Goal: Task Accomplishment & Management: Use online tool/utility

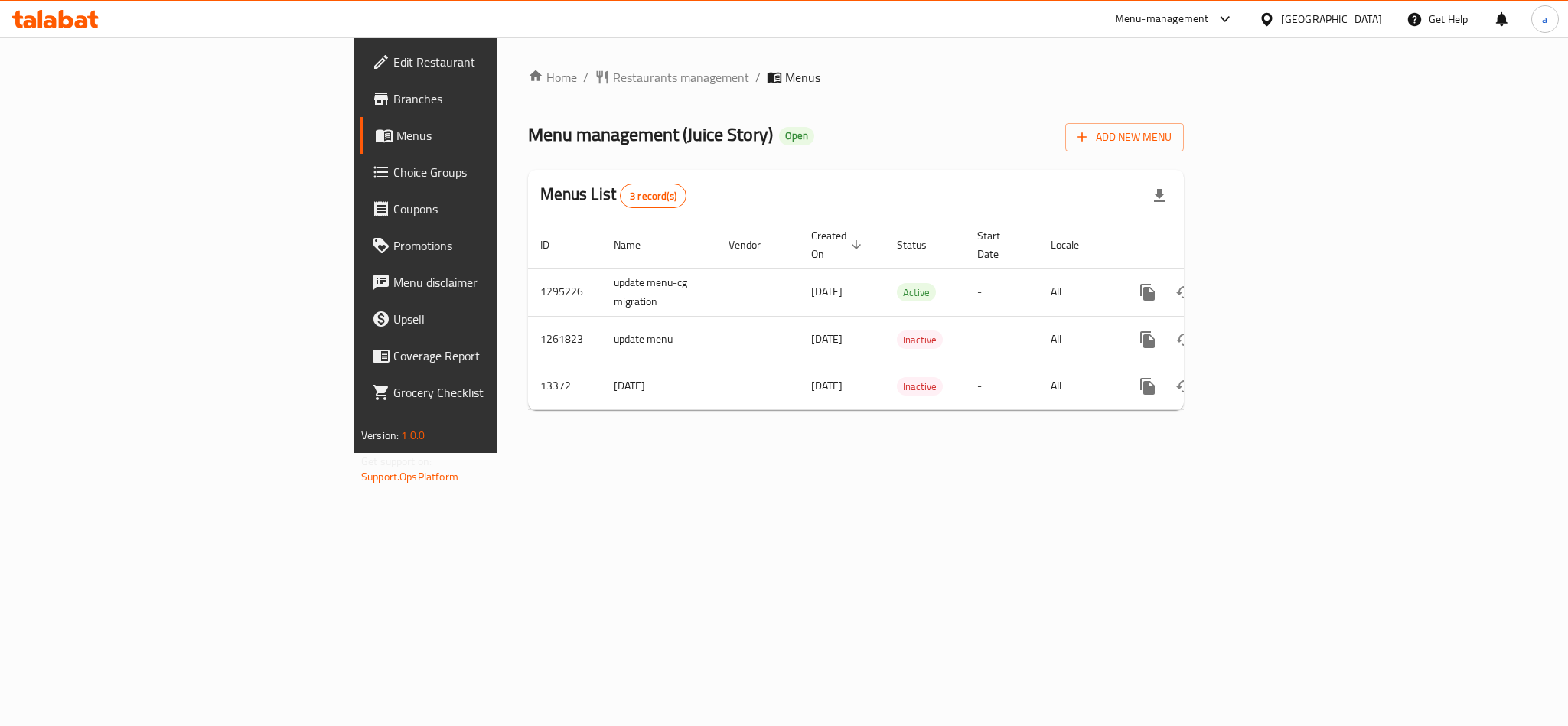
click at [393, 165] on span "Choice Groups" at bounding box center [498, 171] width 210 height 18
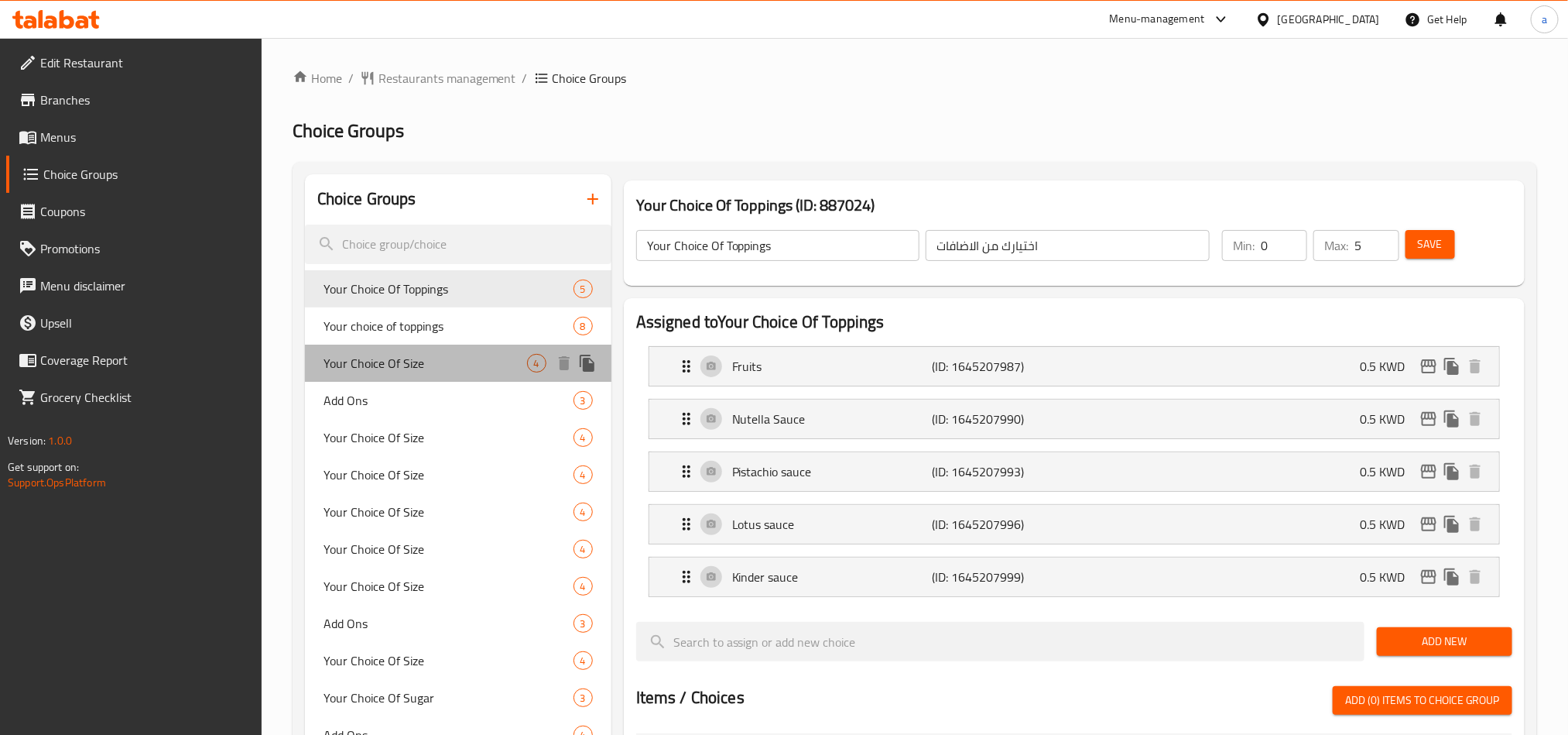
click at [363, 368] on span "Your Choice Of Size" at bounding box center [425, 363] width 204 height 18
type input "Your Choice Of Size"
type input "اختيارك من الحجم"
type input "1"
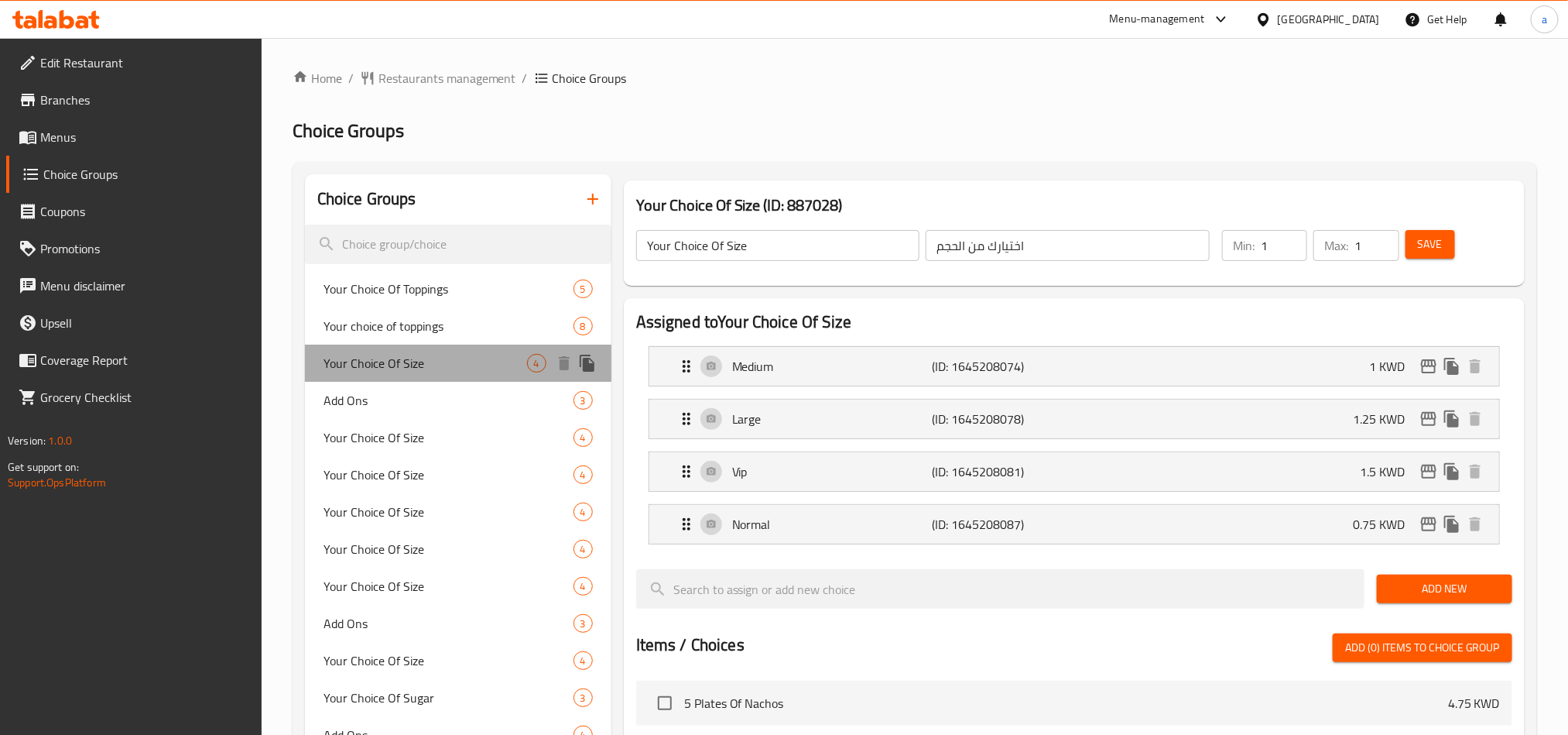
click at [472, 354] on span "Your Choice Of Size" at bounding box center [425, 363] width 204 height 18
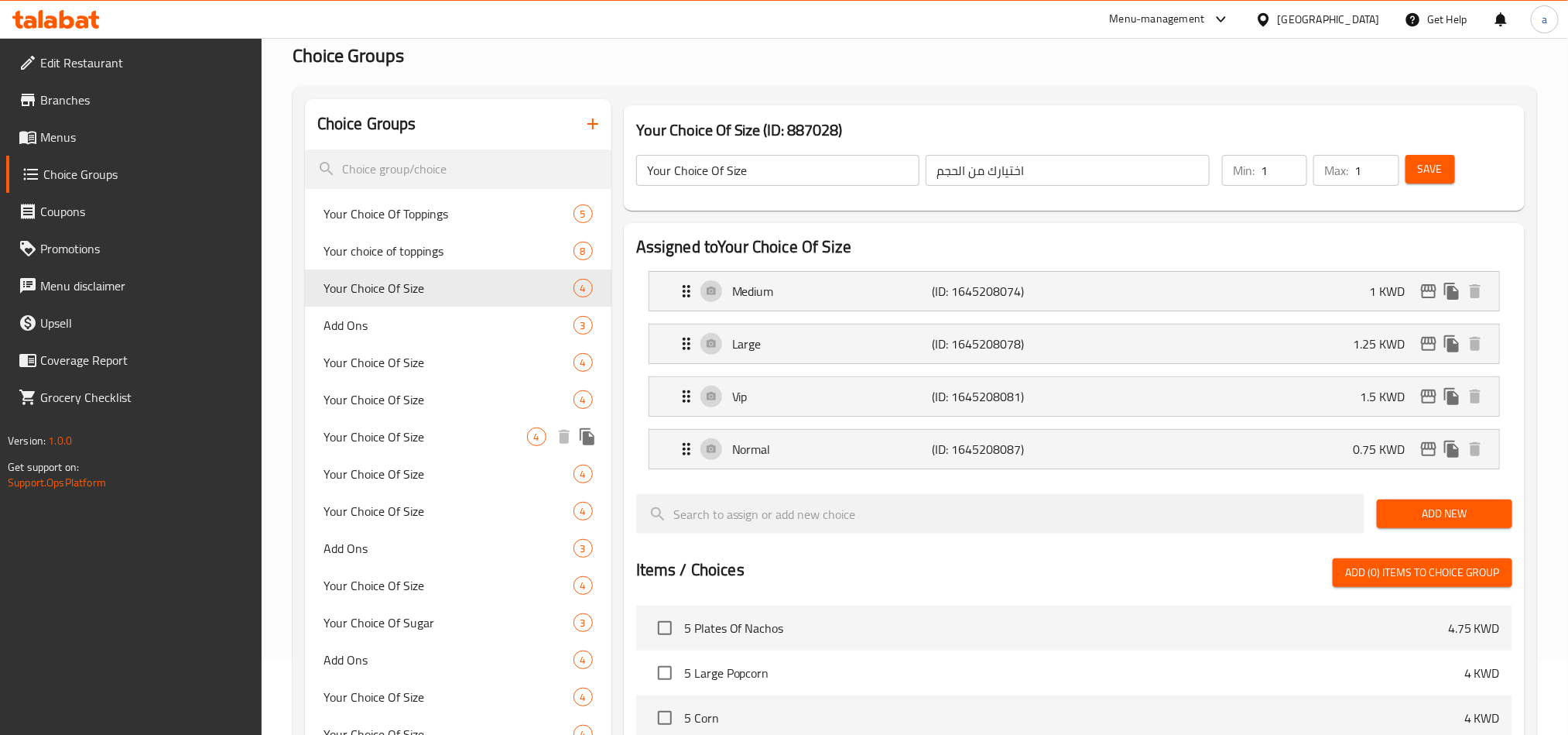
scroll to position [116, 0]
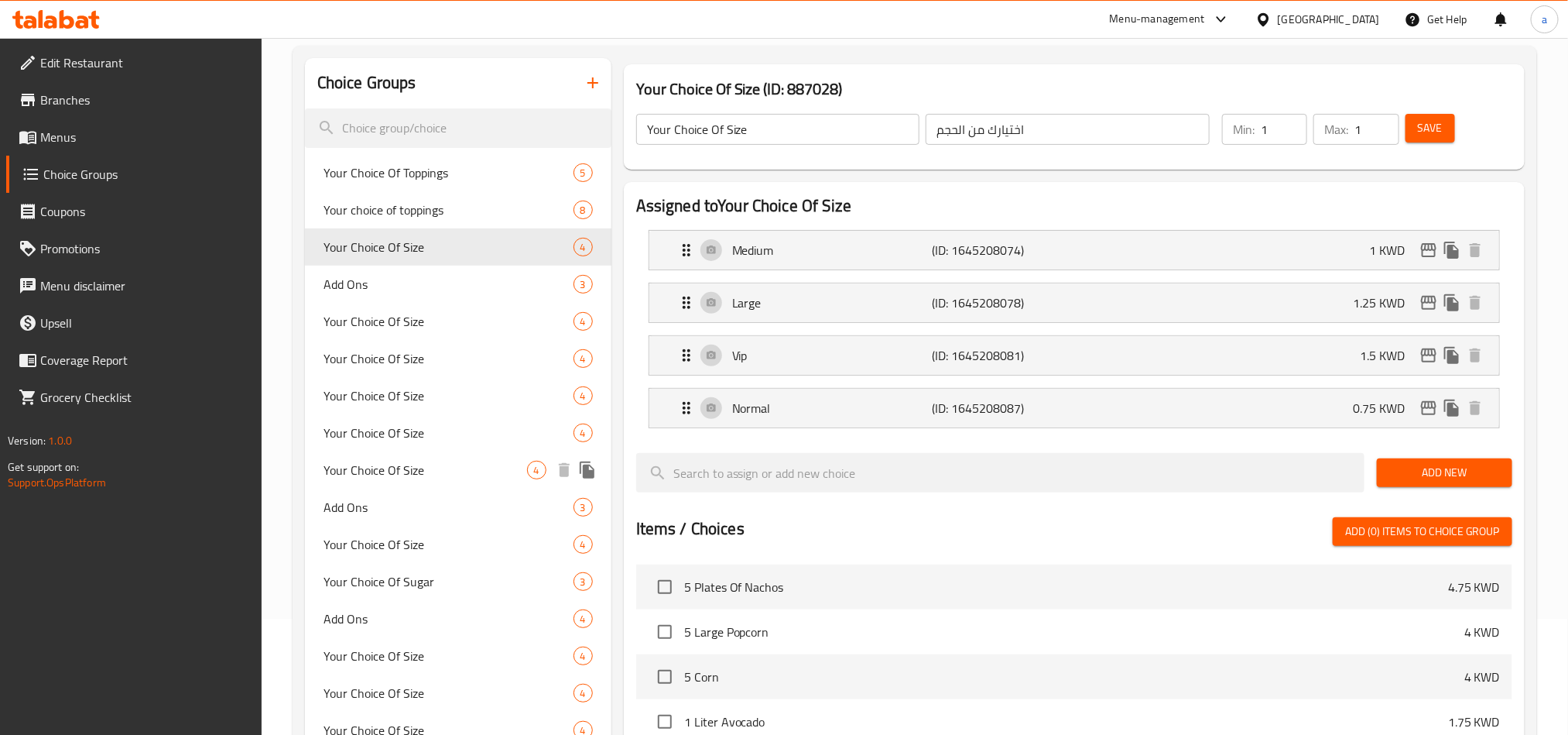
click at [361, 465] on span "Your Choice Of Size" at bounding box center [425, 470] width 204 height 18
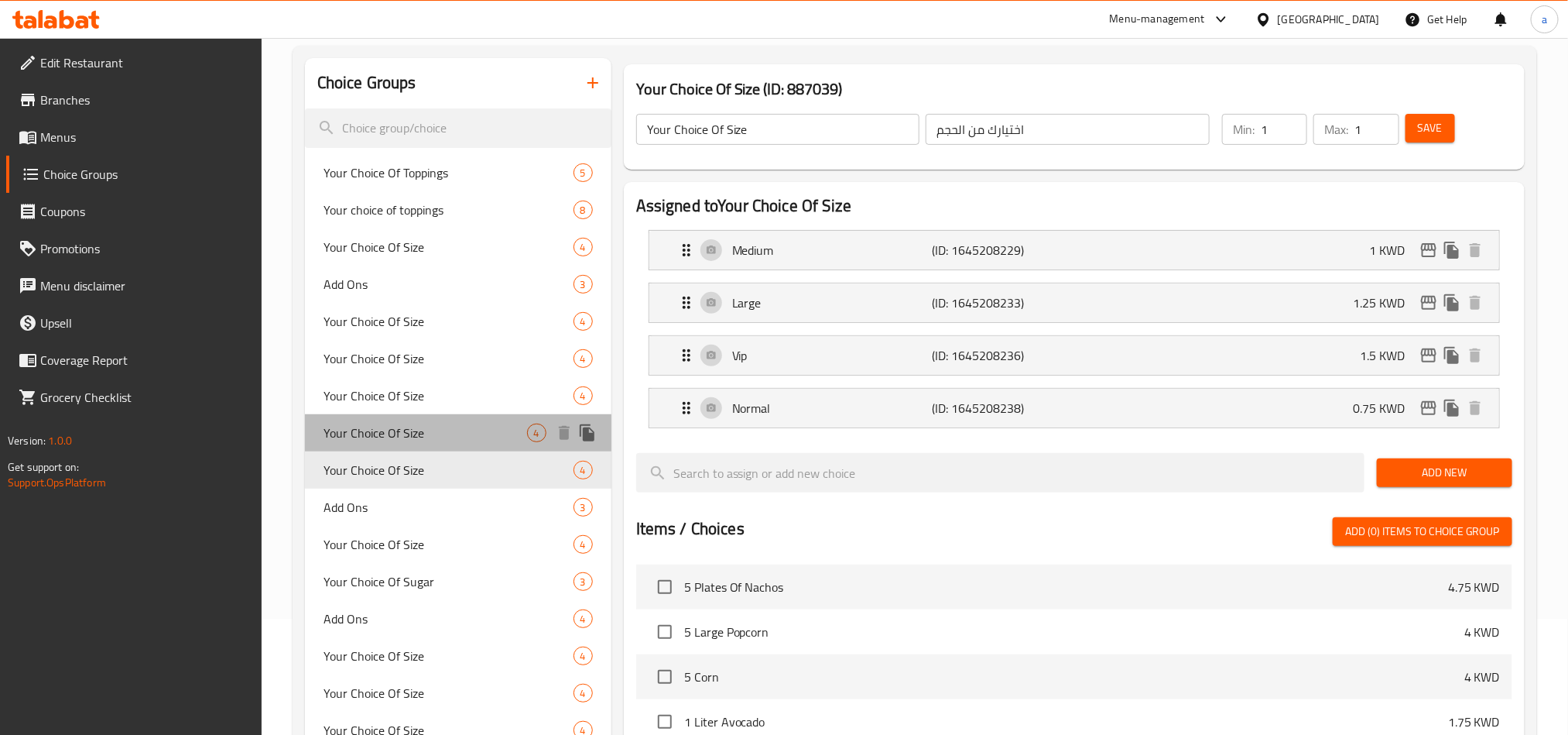
click at [390, 432] on span "Your Choice Of Size" at bounding box center [425, 432] width 204 height 18
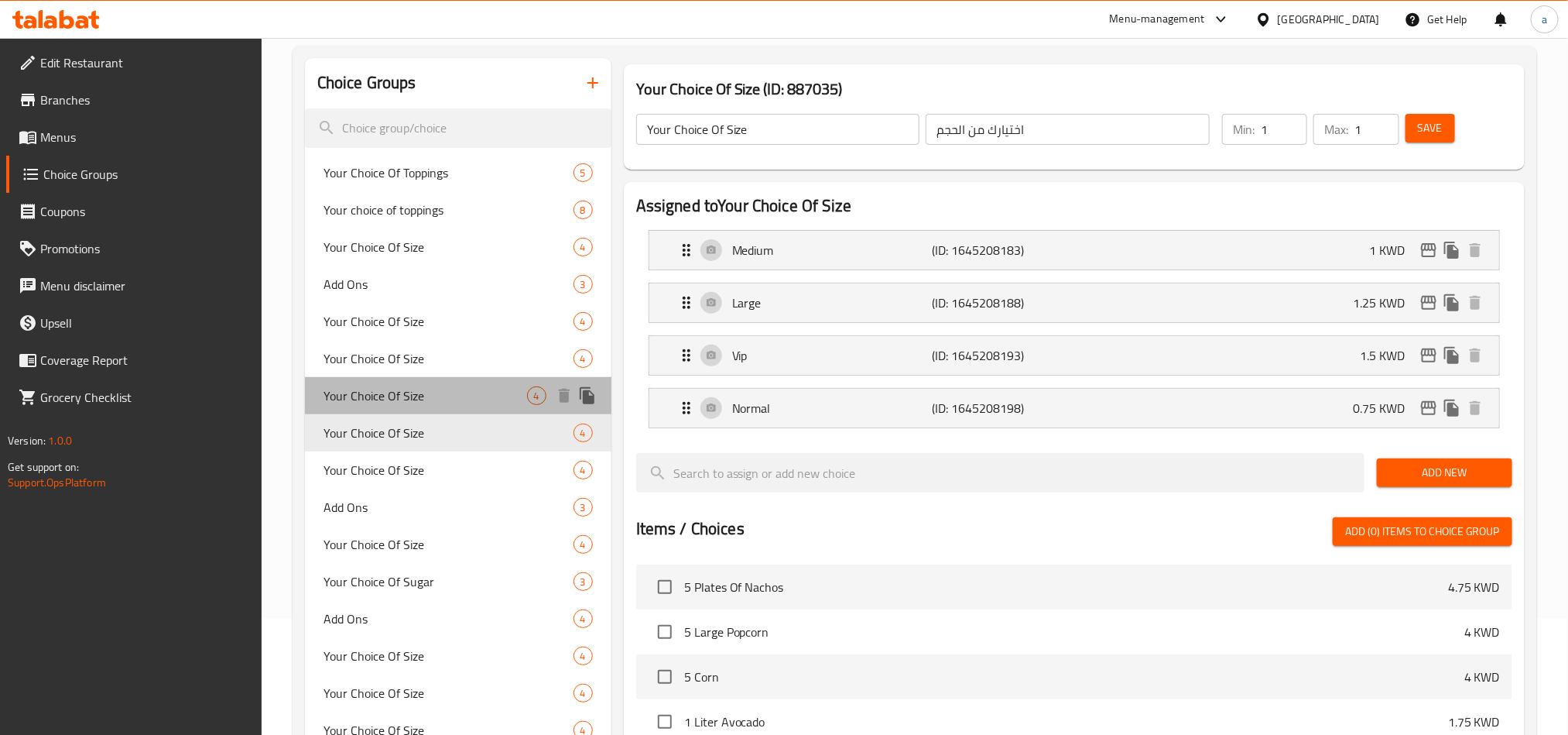
click at [384, 402] on span "Your Choice Of Size" at bounding box center [425, 395] width 204 height 18
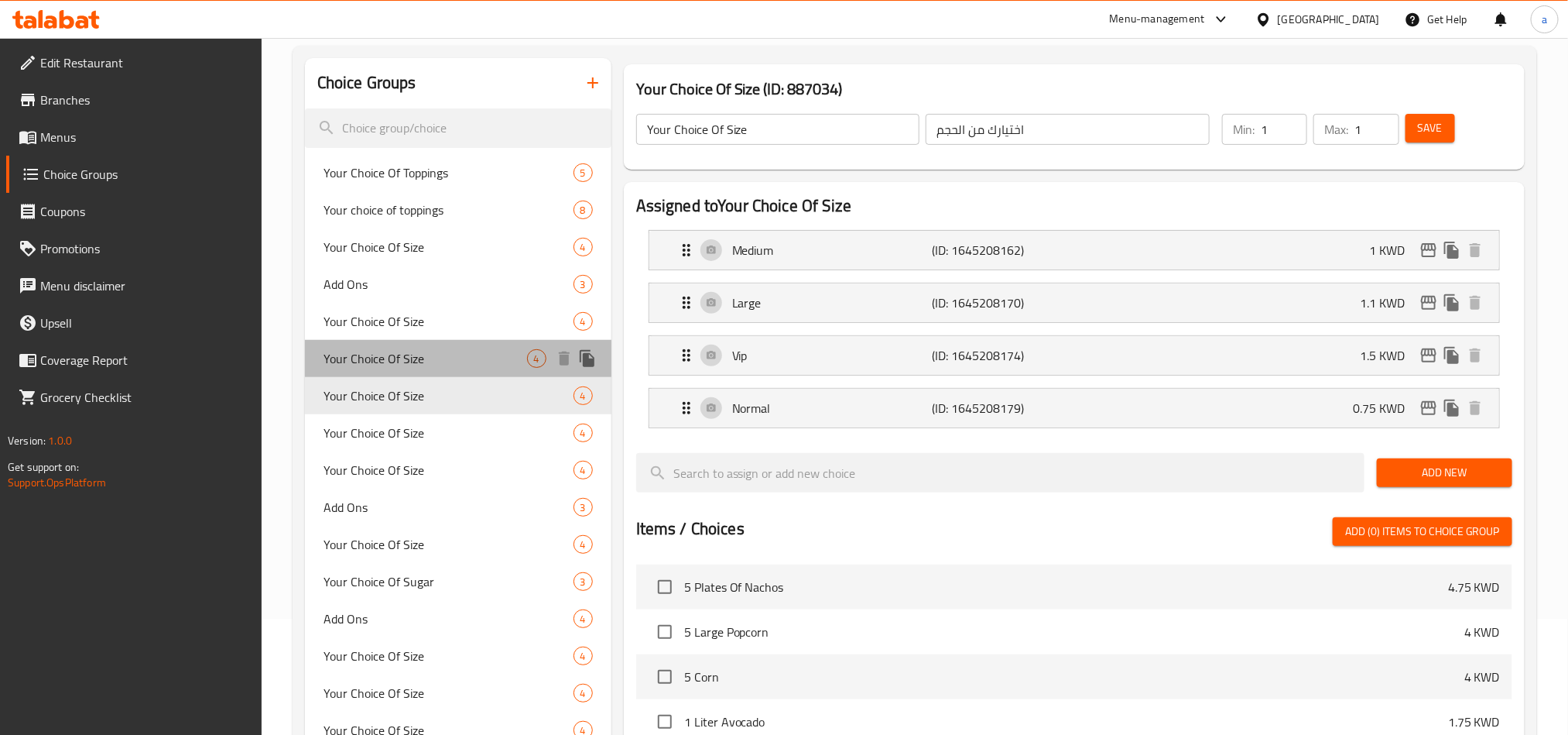
click at [402, 344] on div "Your Choice Of Size 4" at bounding box center [458, 358] width 307 height 38
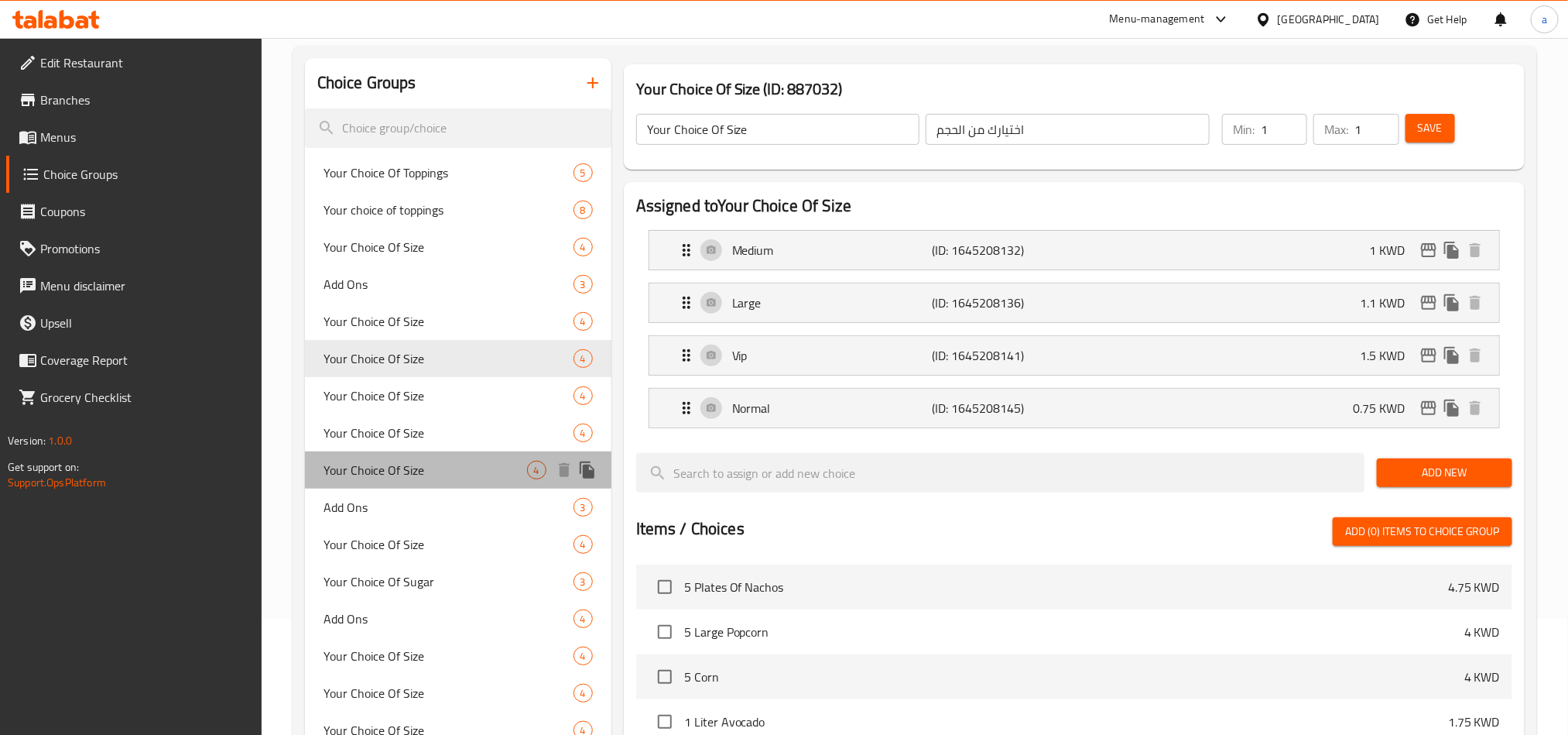
click at [369, 464] on span "Your Choice Of Size" at bounding box center [425, 470] width 204 height 18
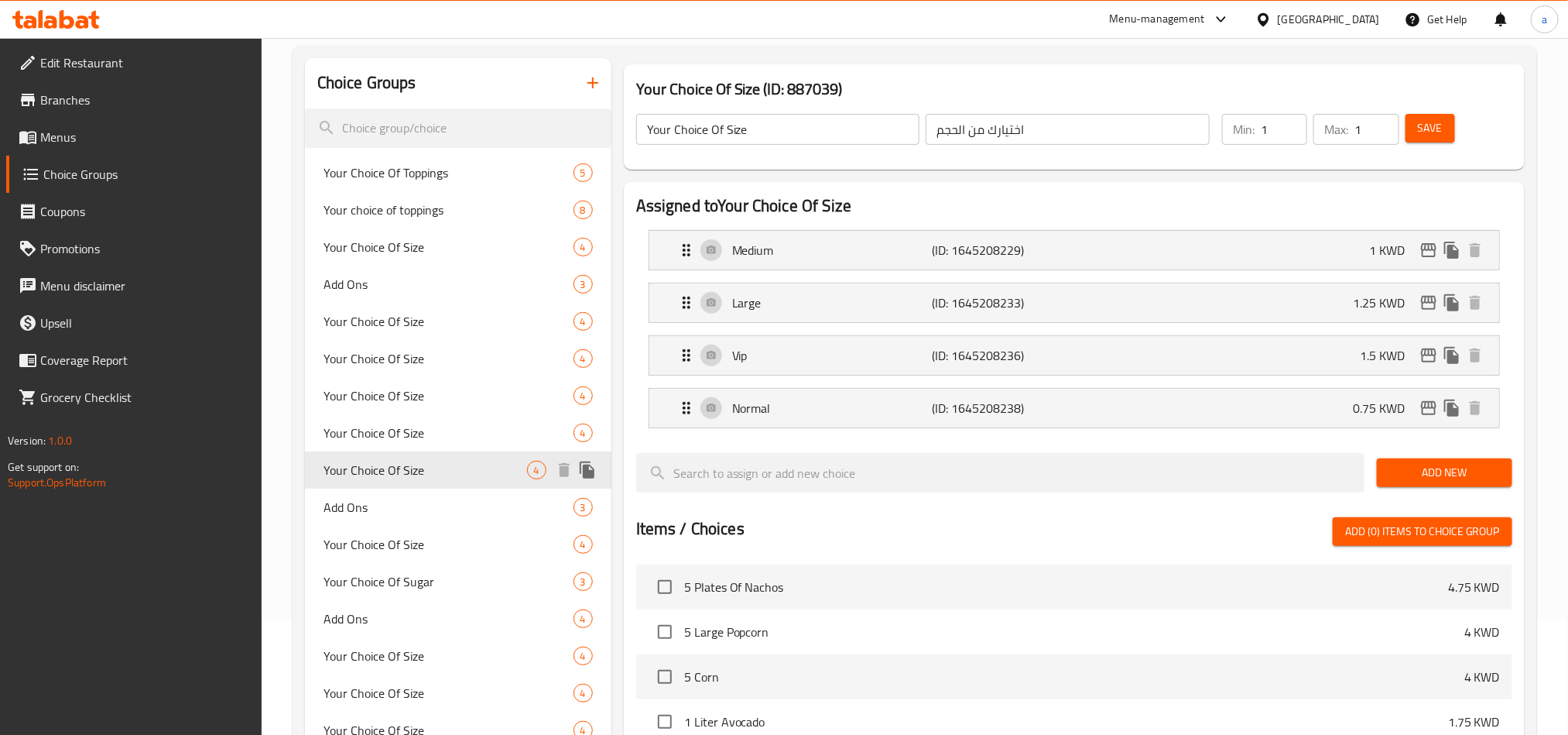
scroll to position [232, 0]
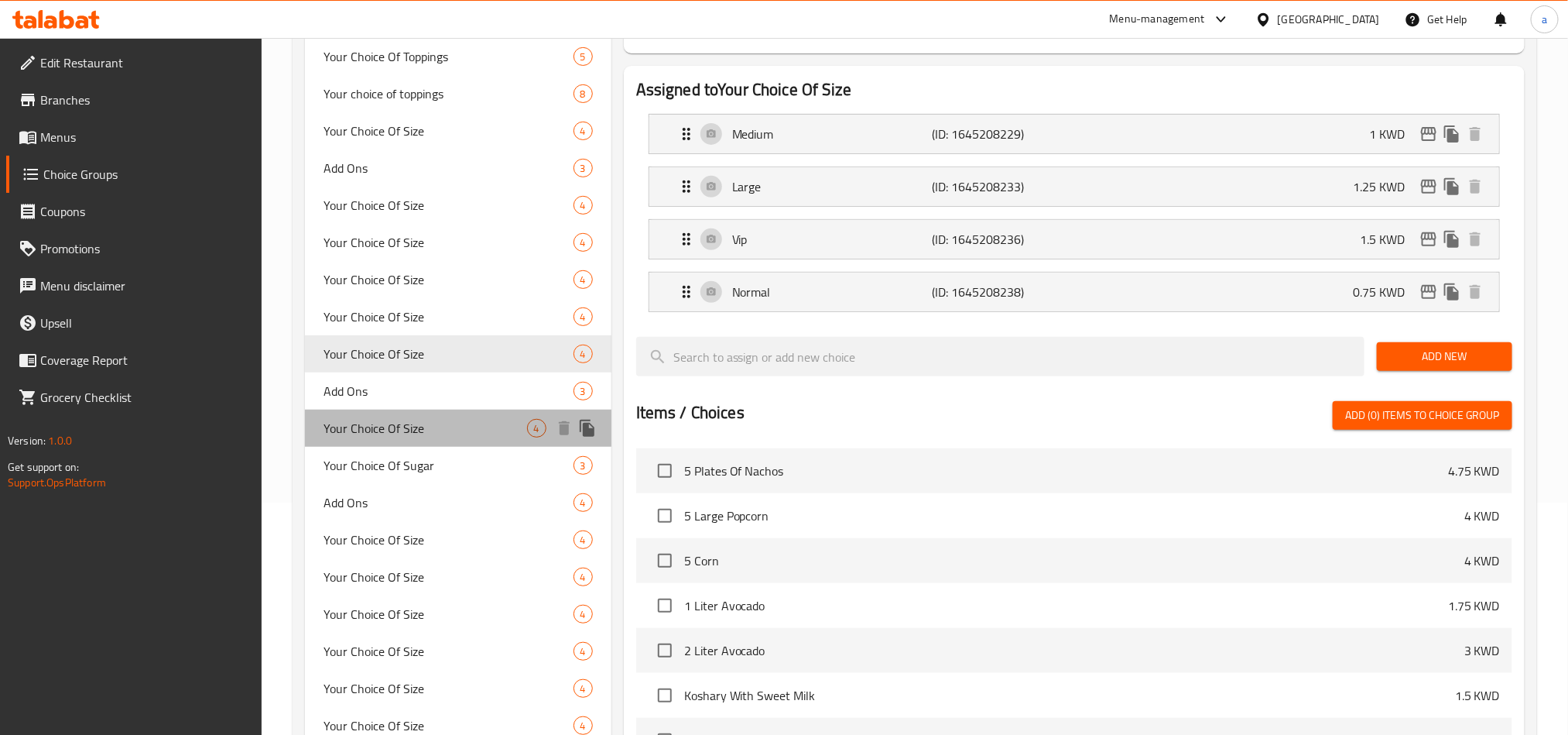
click at [420, 442] on div "Your Choice Of Size 4" at bounding box center [458, 428] width 307 height 38
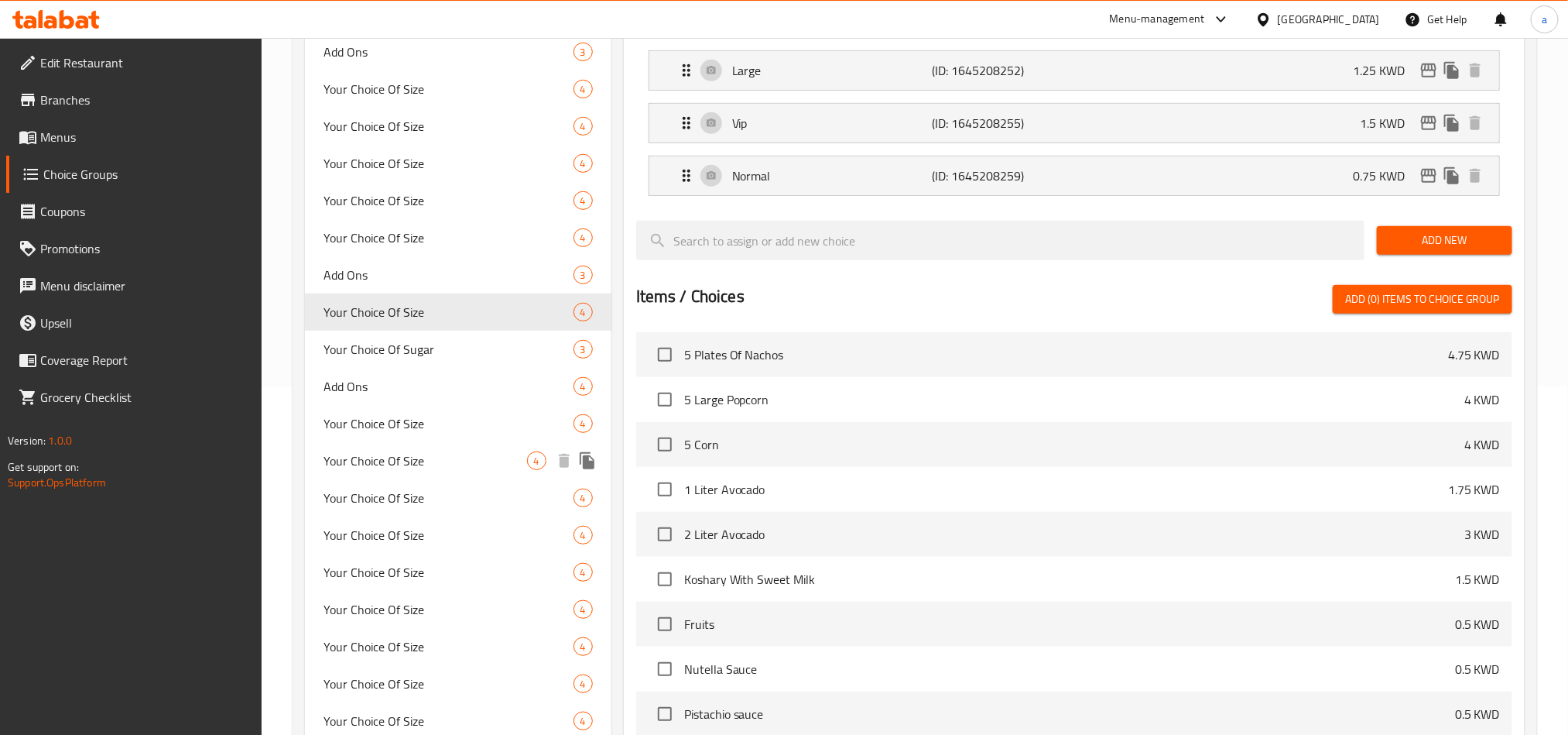
scroll to position [464, 0]
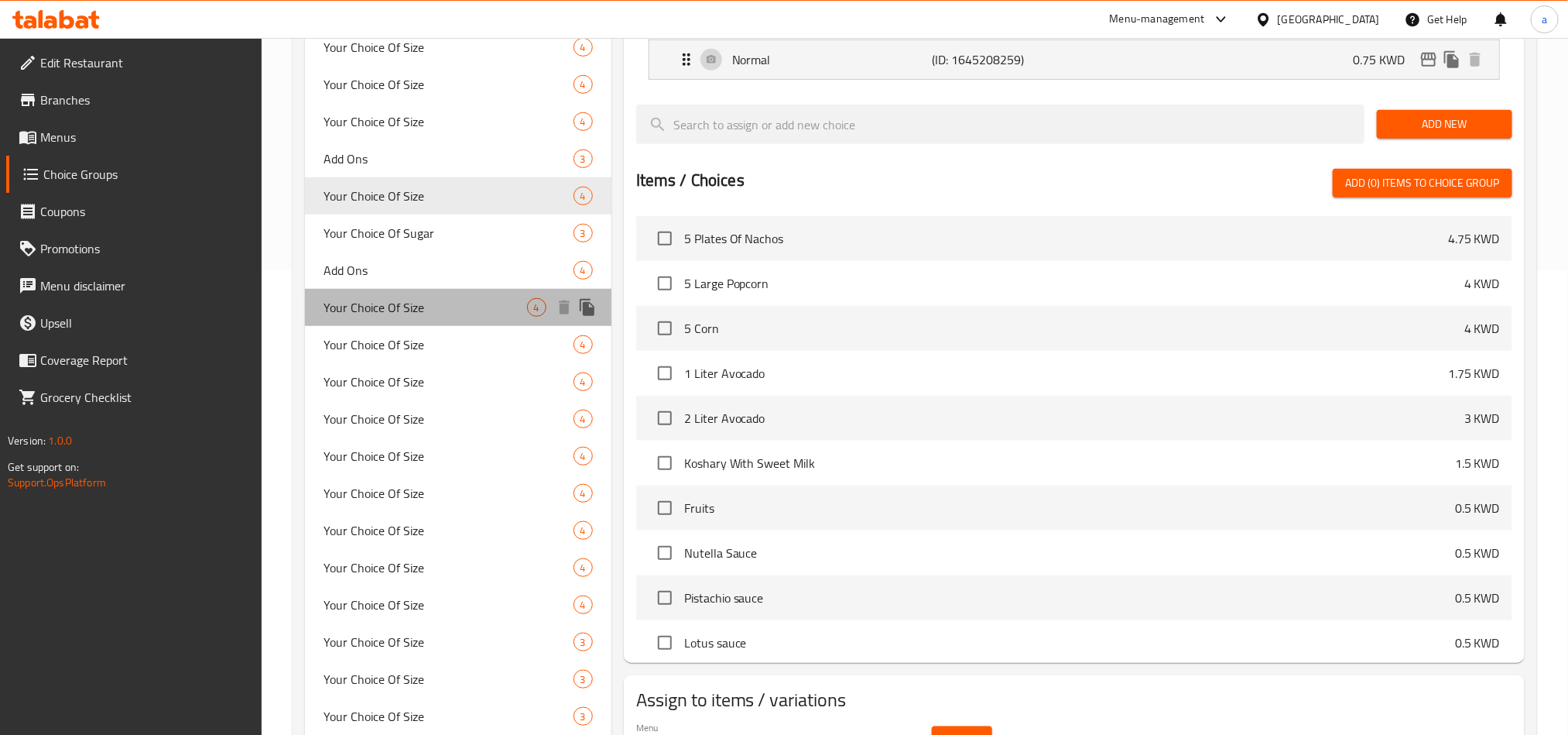
click at [383, 316] on span "Your Choice Of Size" at bounding box center [425, 307] width 204 height 18
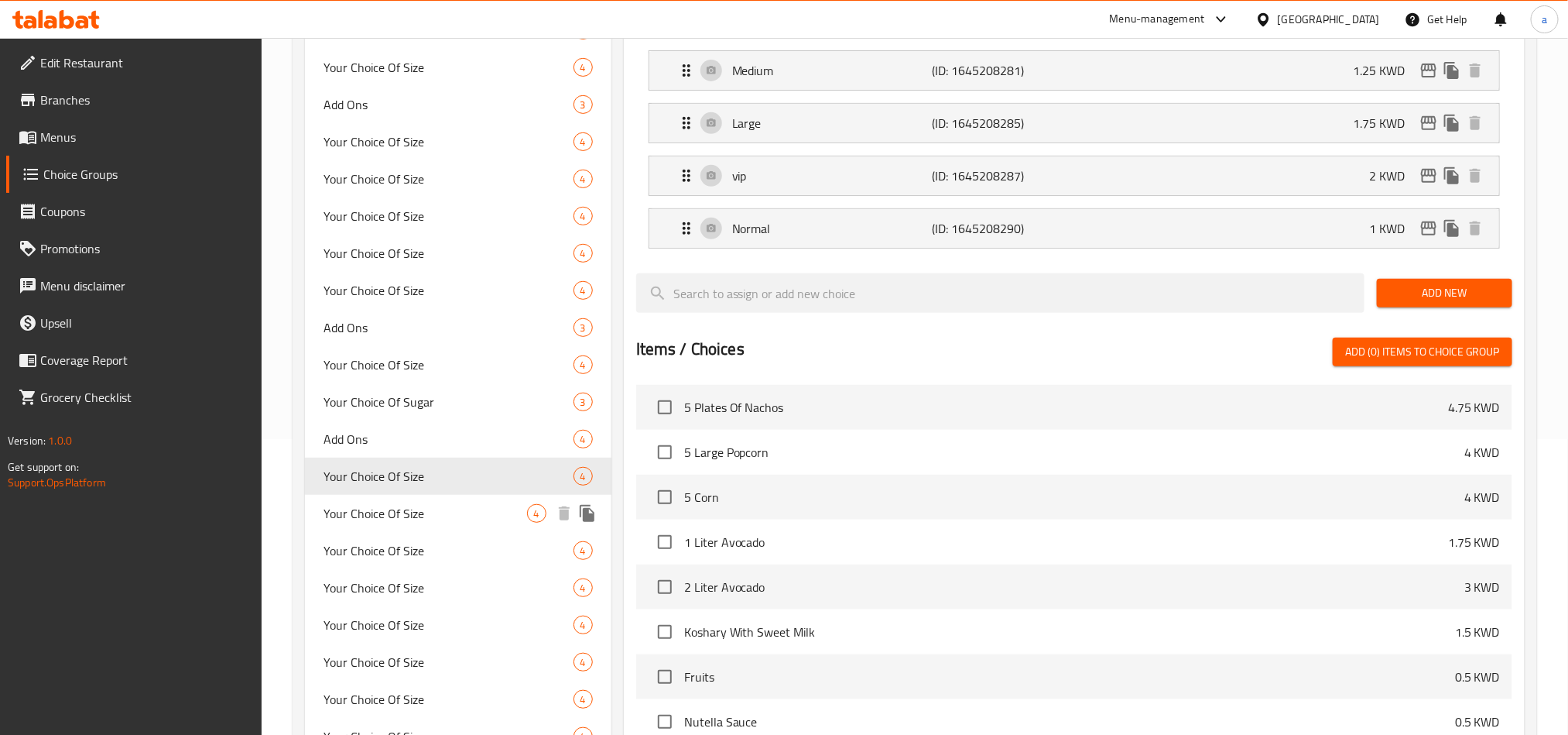
scroll to position [348, 0]
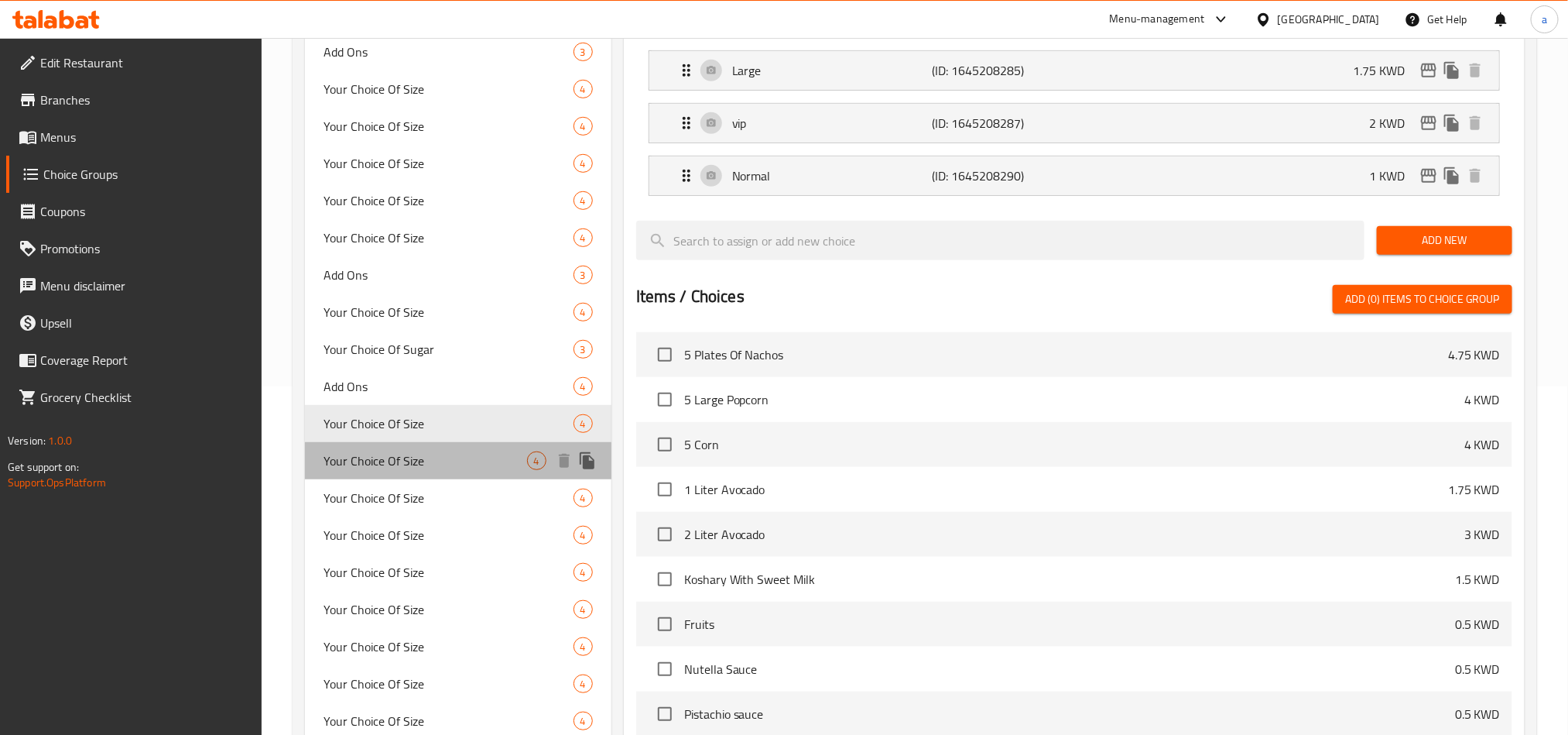
click at [398, 465] on span "Your Choice Of Size" at bounding box center [425, 460] width 204 height 18
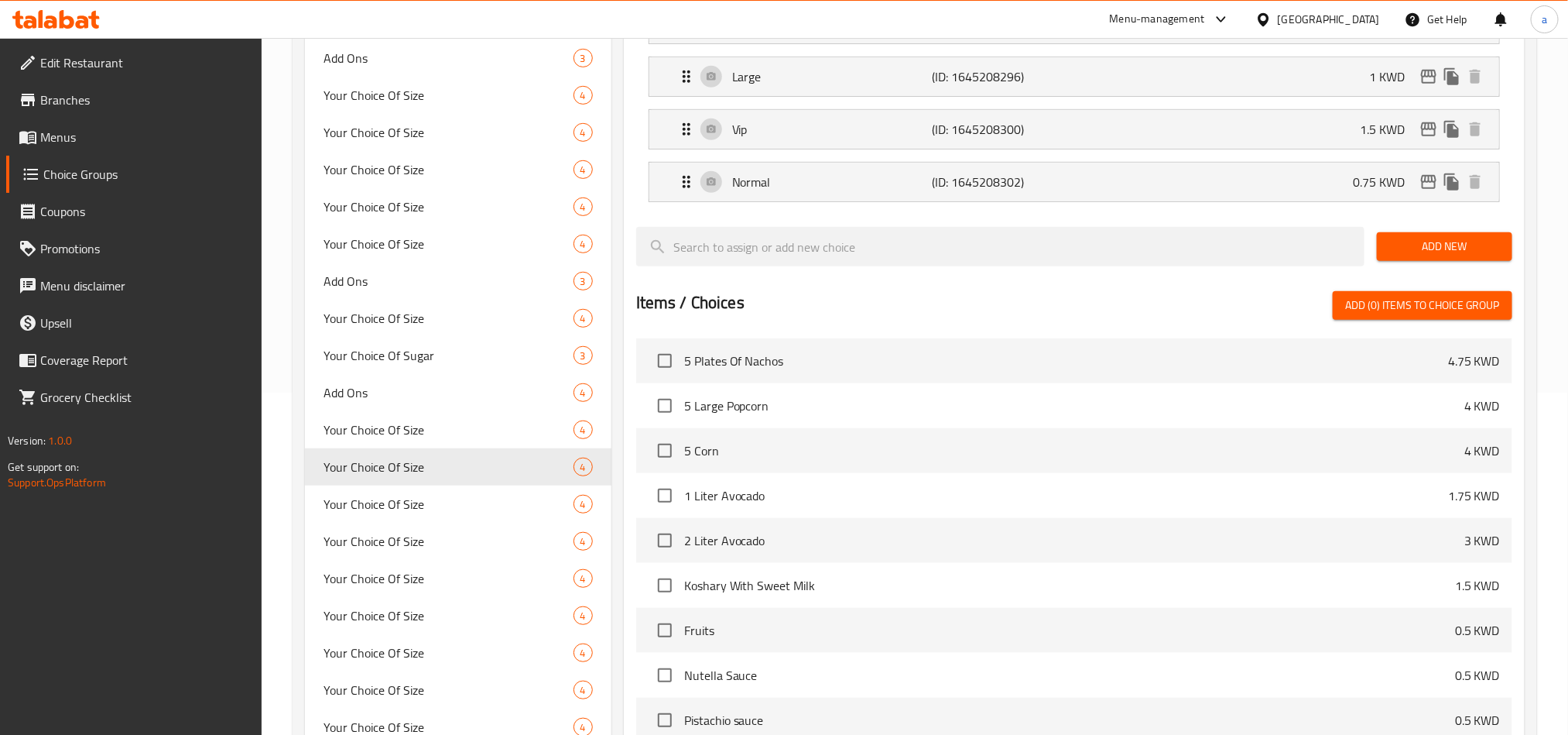
scroll to position [697, 0]
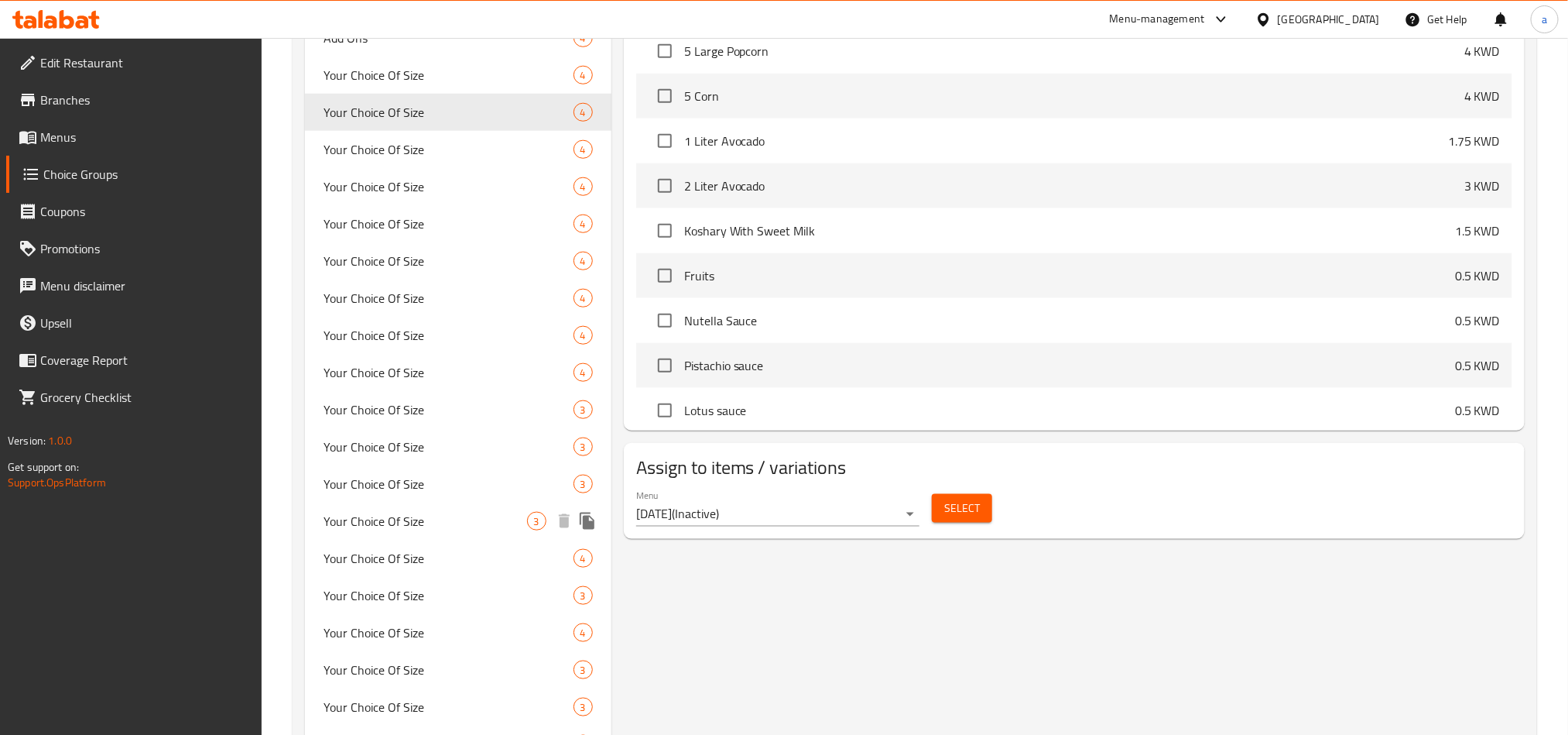
click at [361, 514] on span "Your Choice Of Size" at bounding box center [425, 521] width 204 height 18
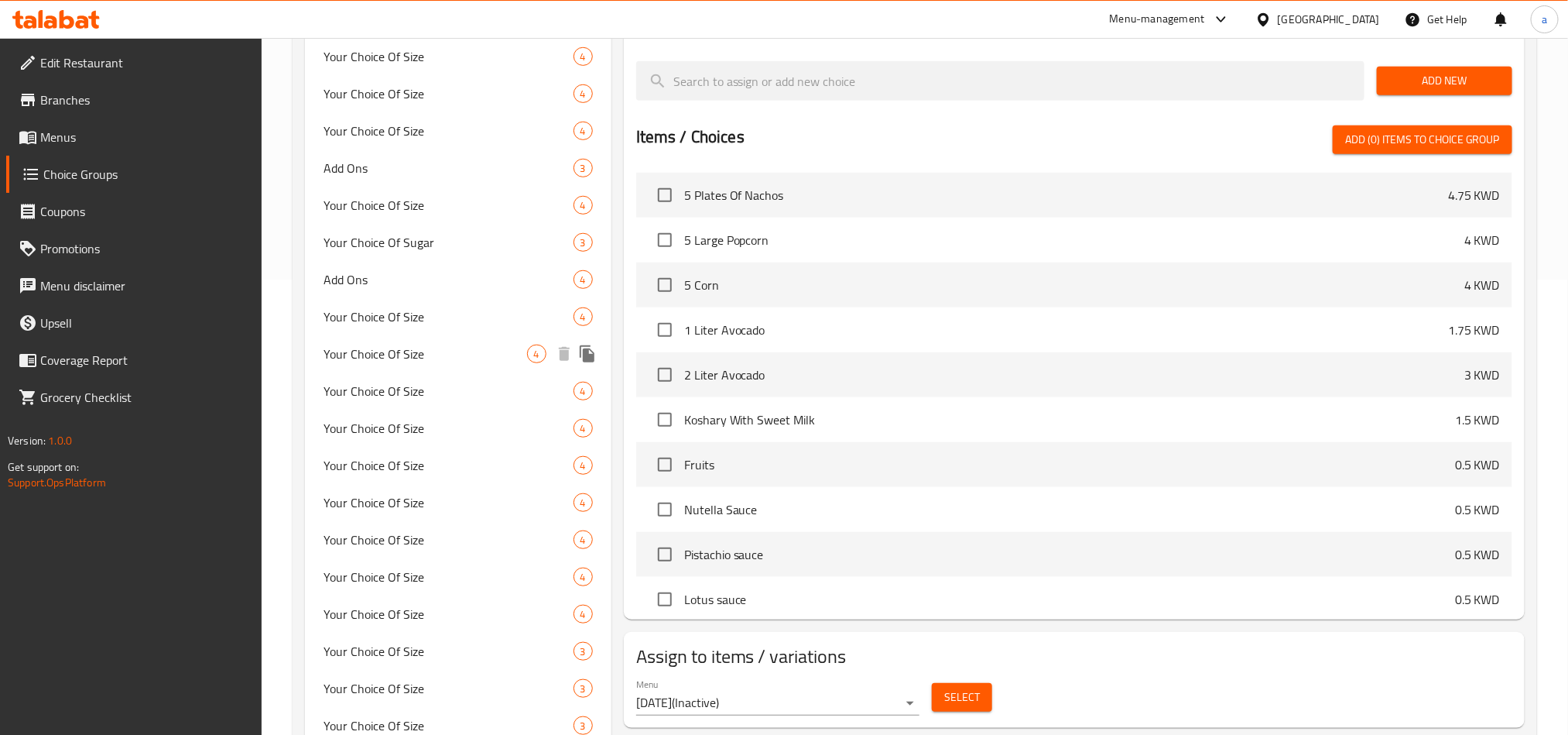
scroll to position [929, 0]
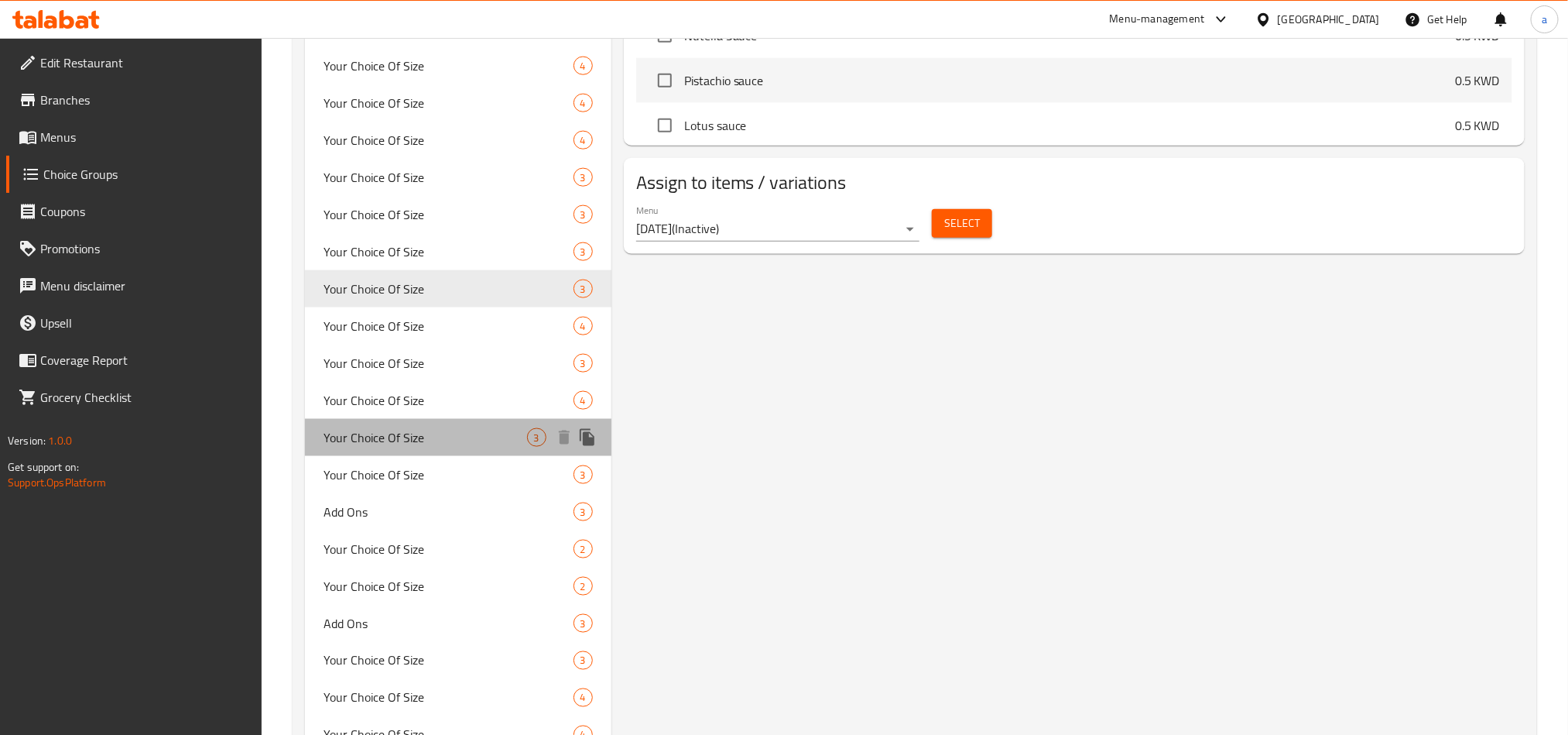
click at [363, 442] on span "Your Choice Of Size" at bounding box center [425, 437] width 204 height 18
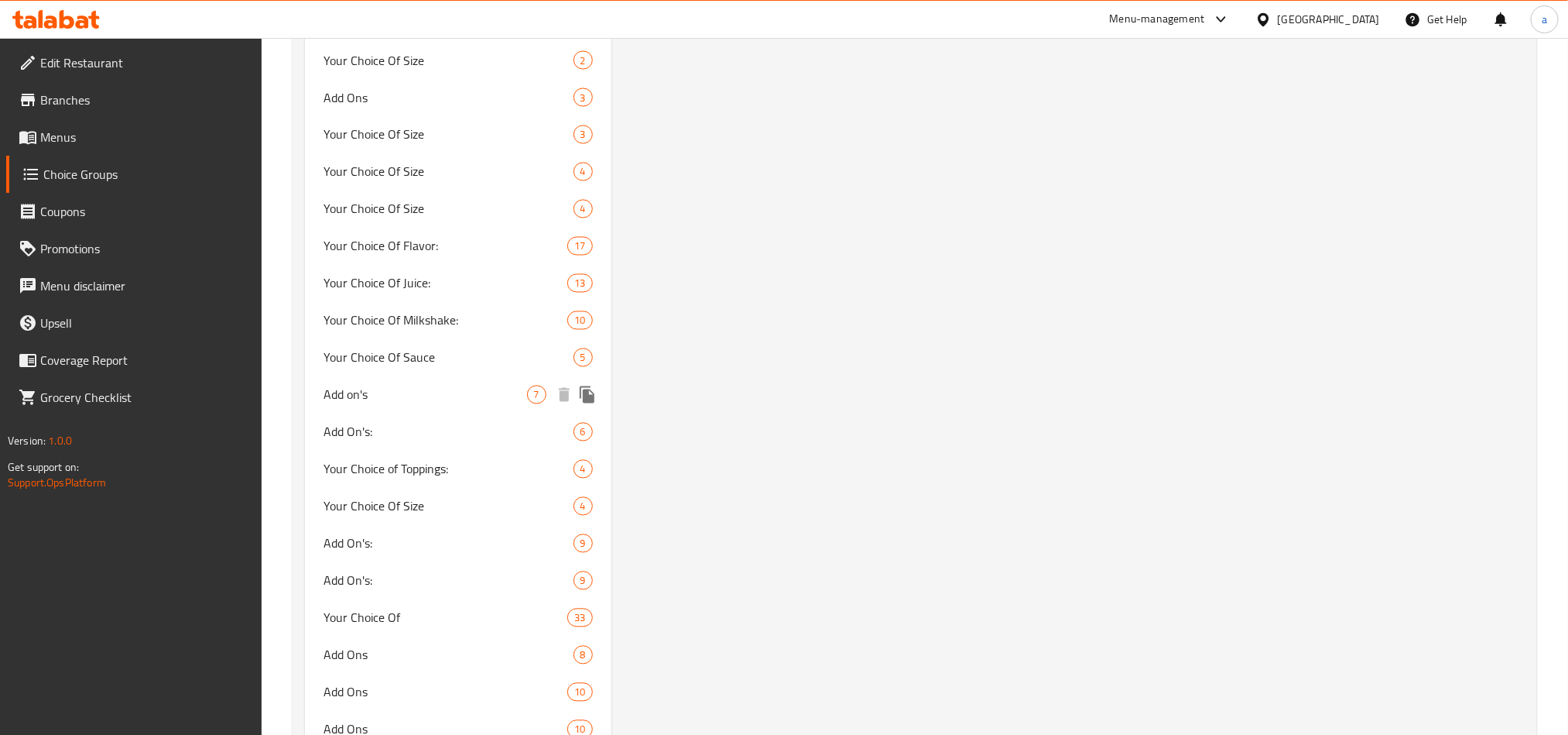
scroll to position [1626, 0]
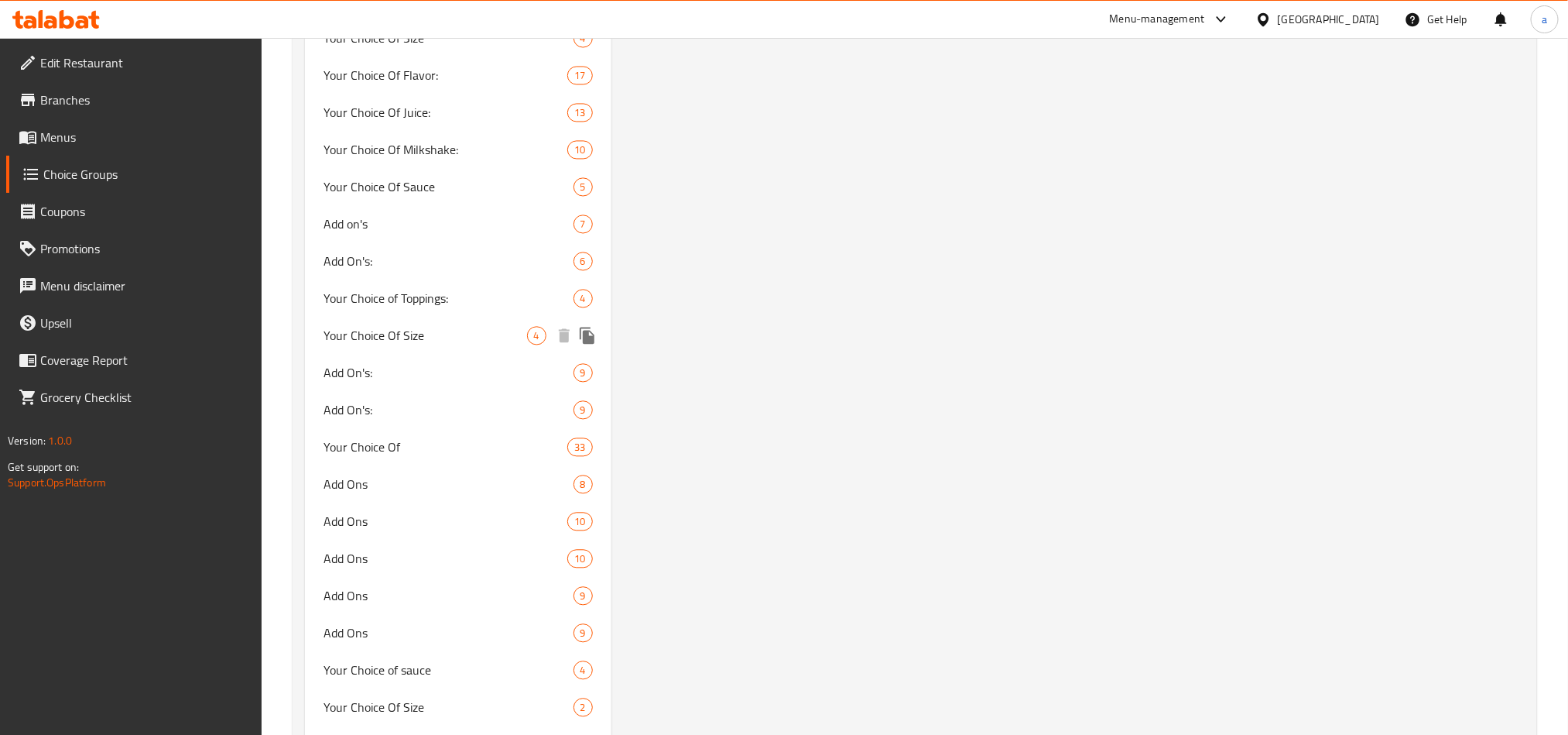
drag, startPoint x: 399, startPoint y: 316, endPoint x: 338, endPoint y: 288, distance: 67.1
click at [399, 316] on div "Your Choice Of Size 4" at bounding box center [458, 335] width 307 height 38
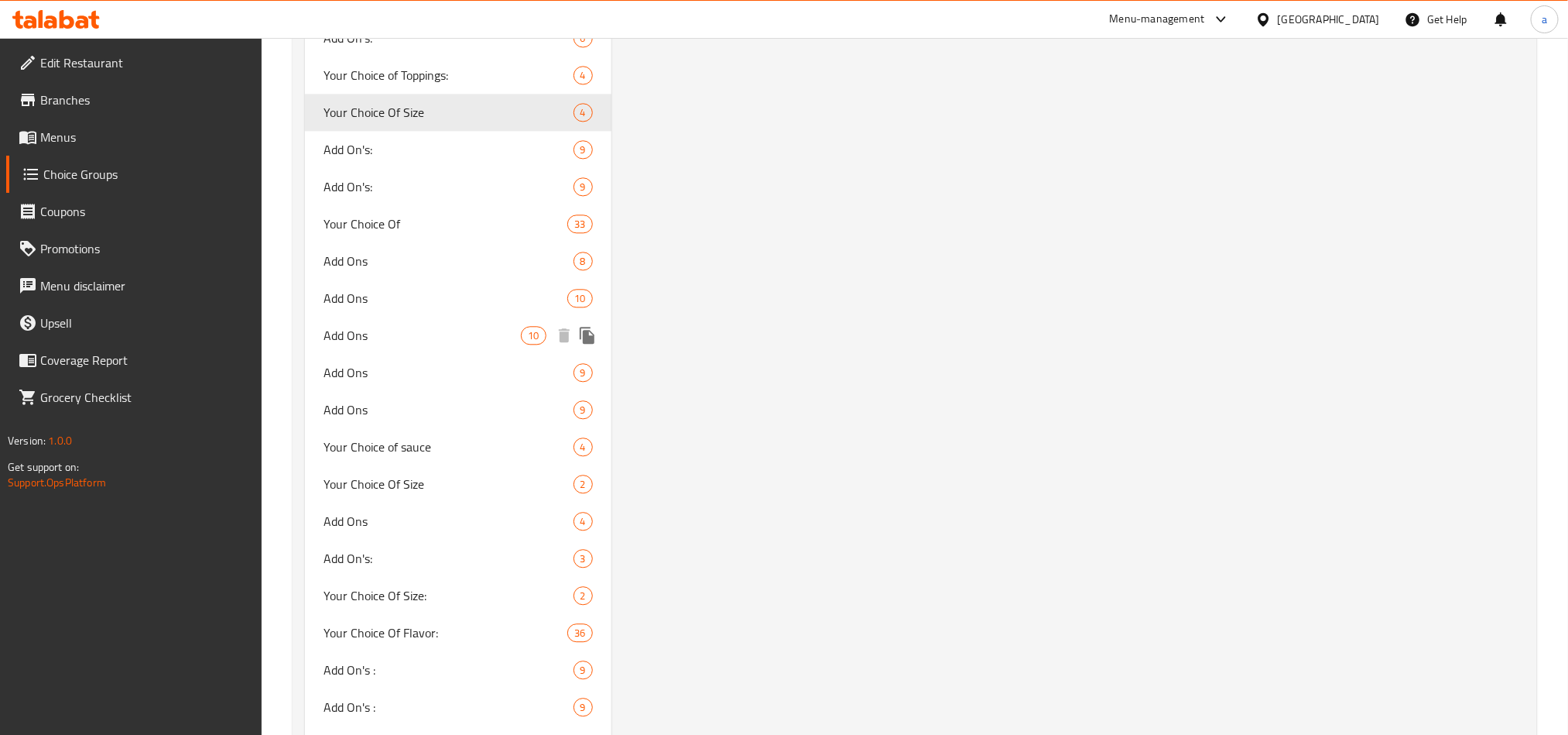
scroll to position [1858, 0]
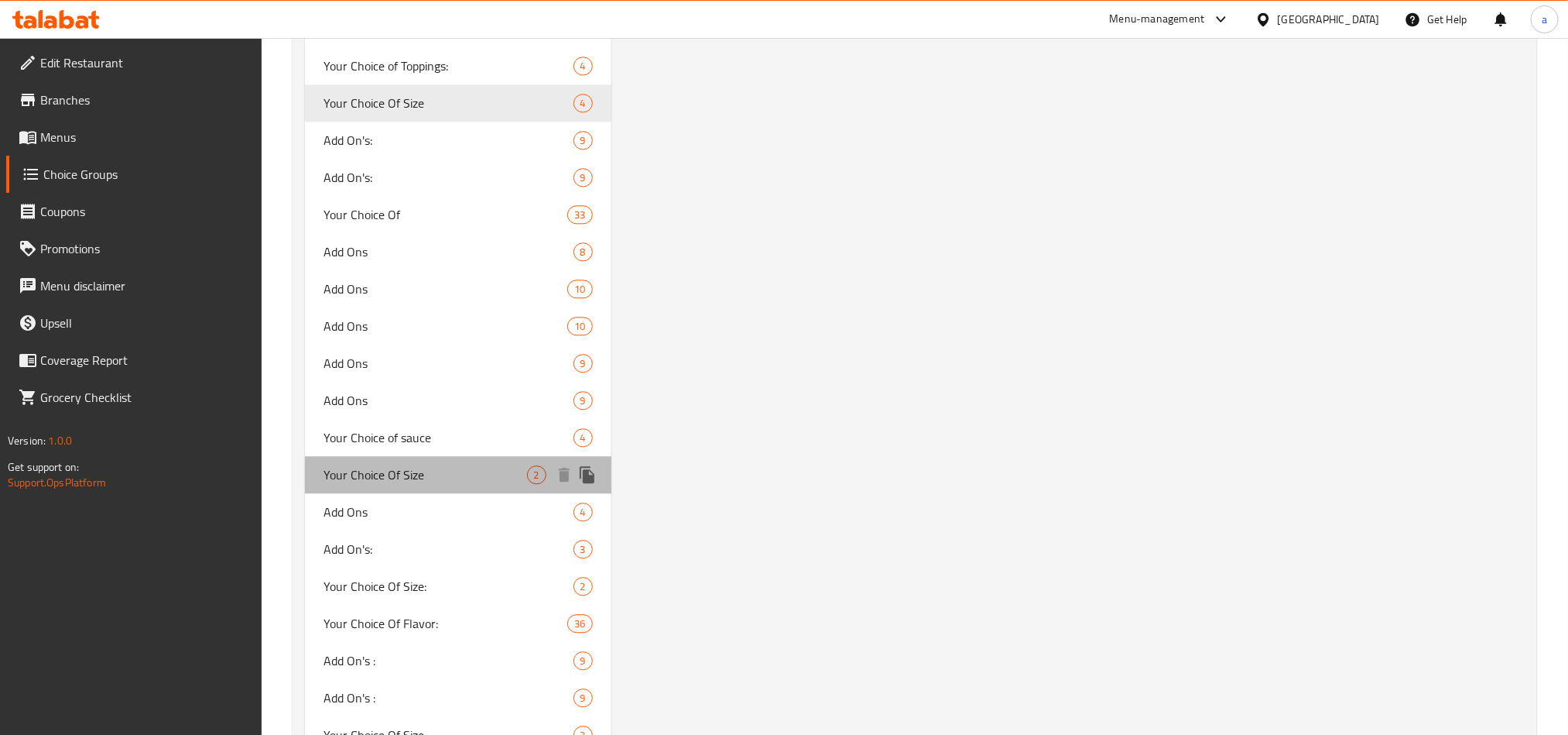
click at [413, 475] on span "Your Choice Of Size" at bounding box center [425, 474] width 204 height 18
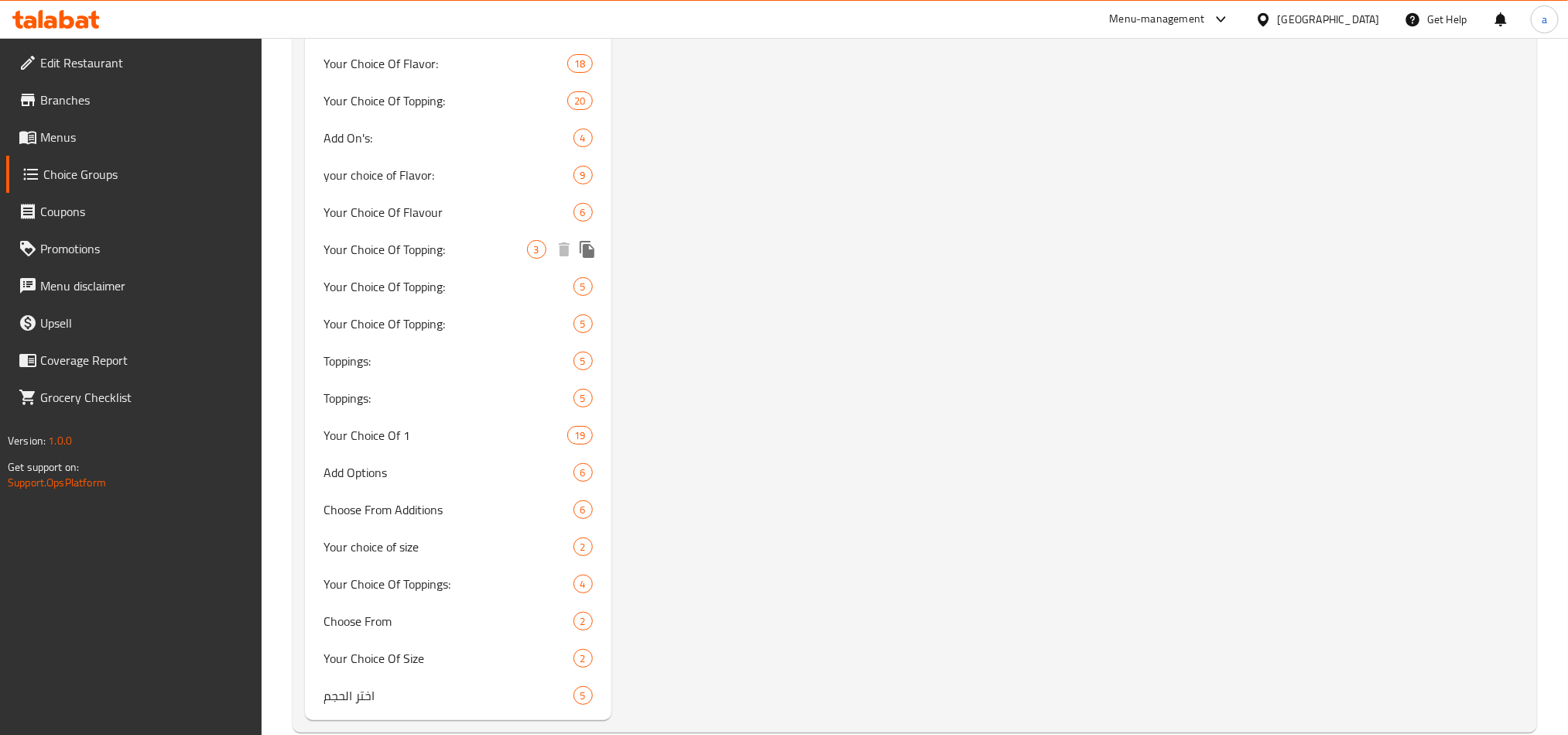
scroll to position [3185, 0]
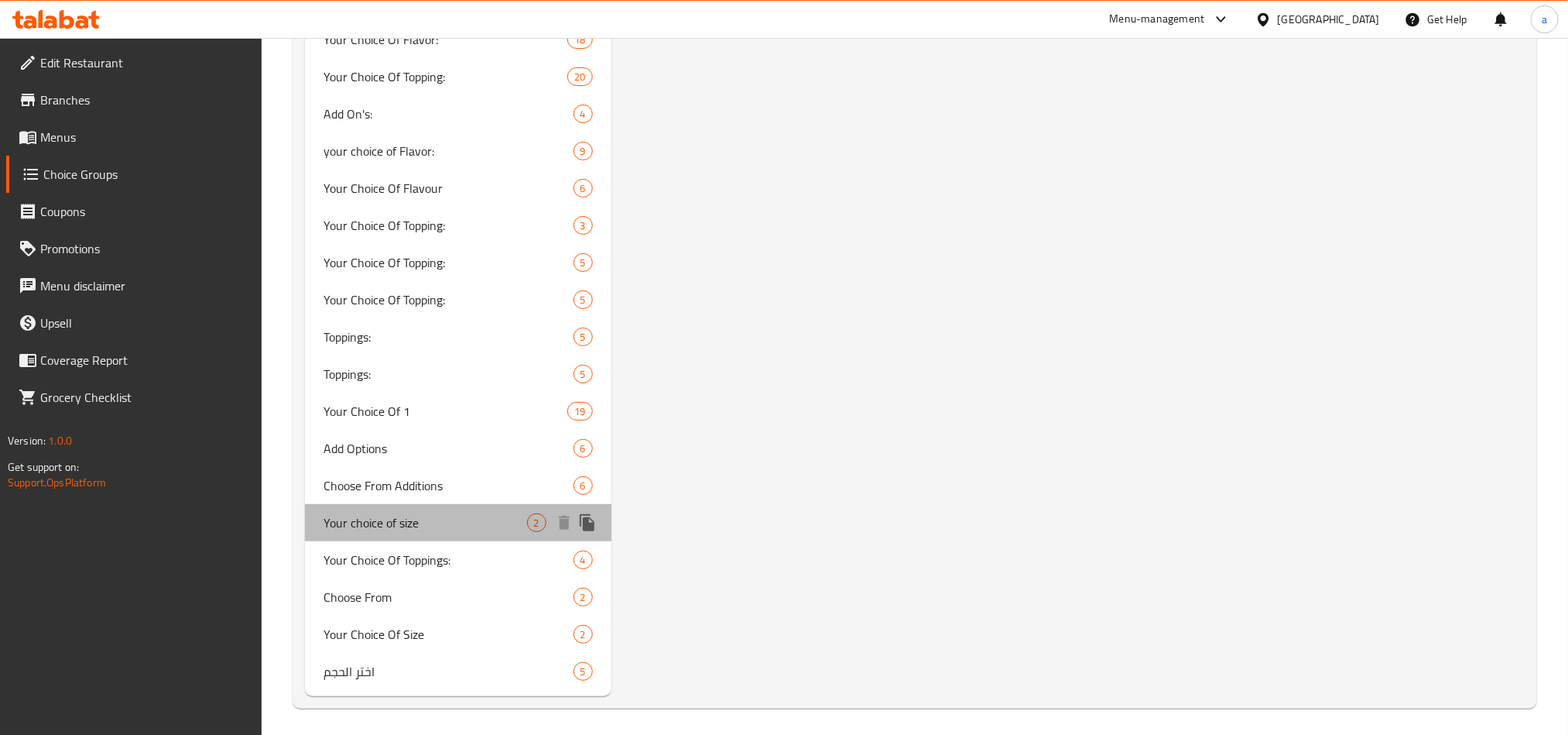
drag, startPoint x: 391, startPoint y: 511, endPoint x: 392, endPoint y: 486, distance: 25.0
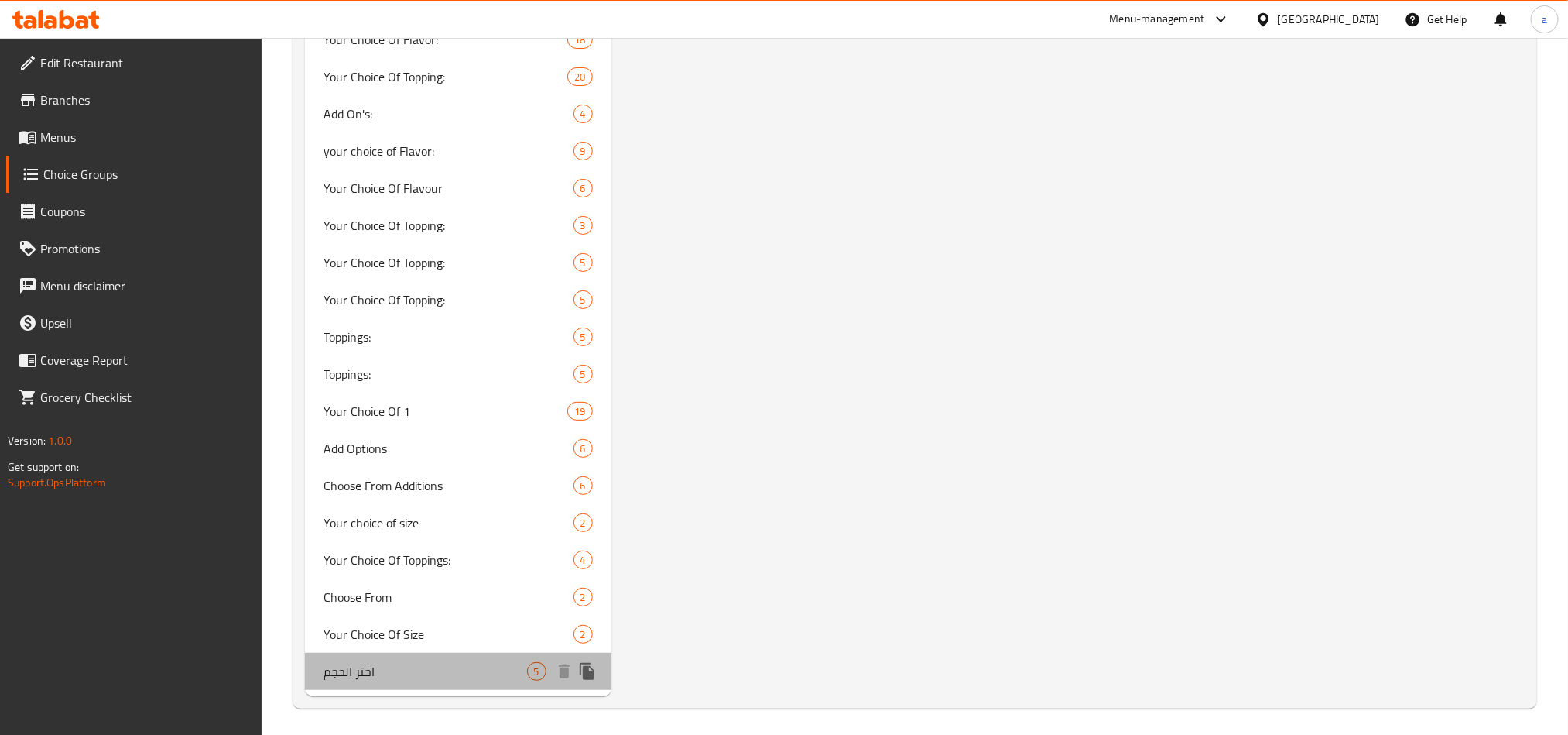
click at [363, 679] on div "اختر الحجم 5" at bounding box center [458, 671] width 307 height 38
type input "اختر الحجم"
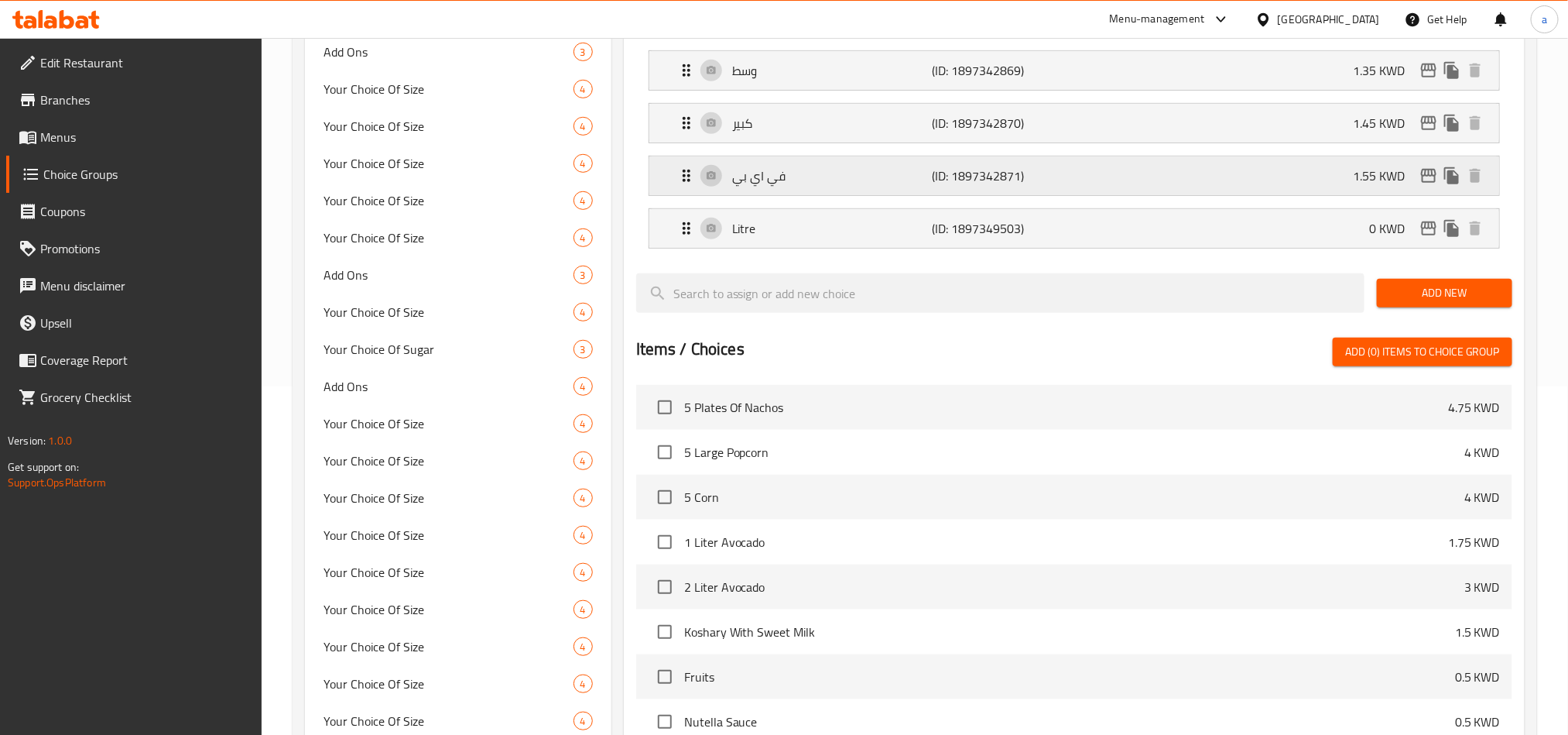
scroll to position [50, 0]
